Goal: Task Accomplishment & Management: Use online tool/utility

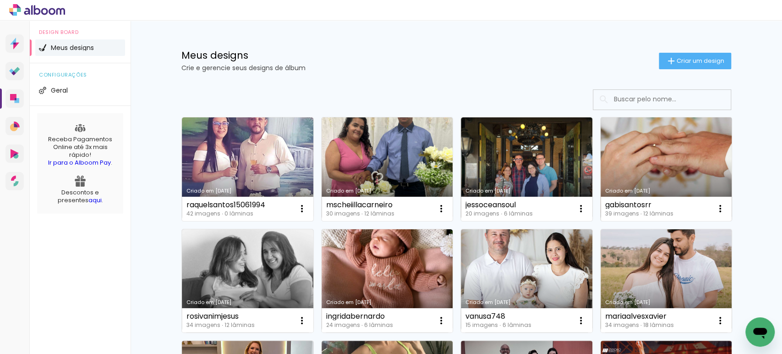
click at [649, 164] on link "Criado em [DATE]" at bounding box center [665, 169] width 131 height 104
